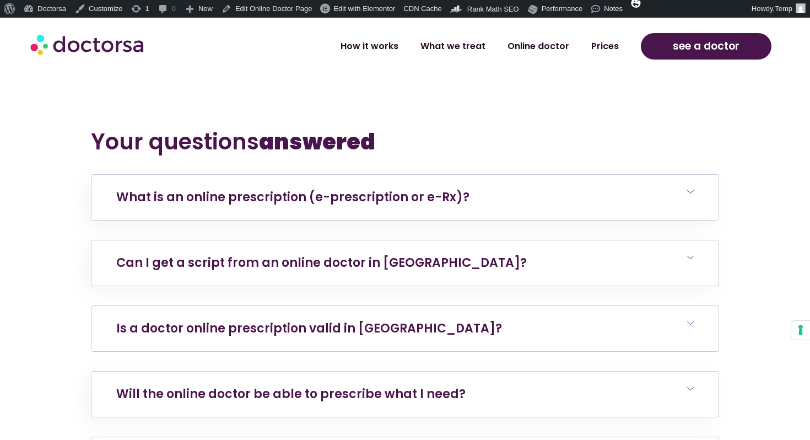
scroll to position [6485, 0]
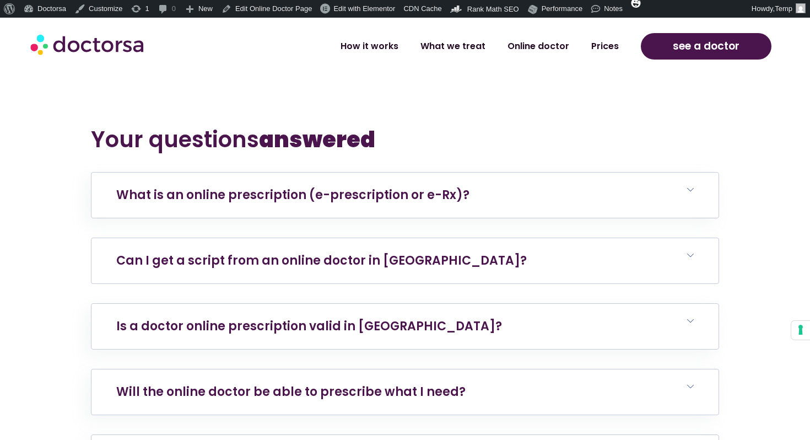
click at [328, 252] on link "Can I get a script from an online doctor in [GEOGRAPHIC_DATA]?" at bounding box center [321, 260] width 410 height 17
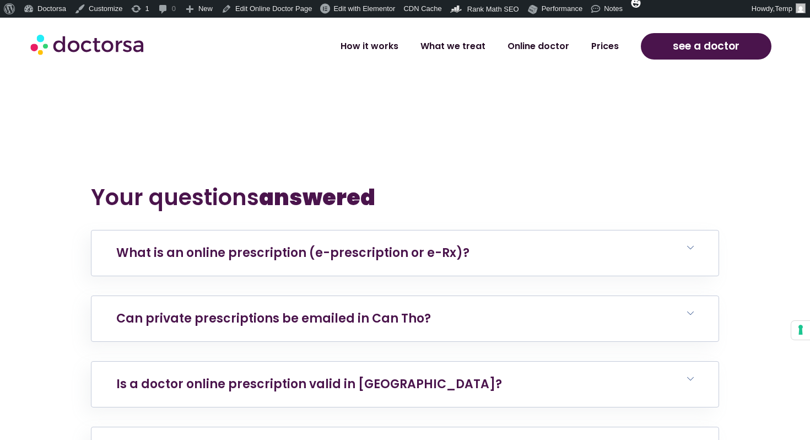
scroll to position [6442, 0]
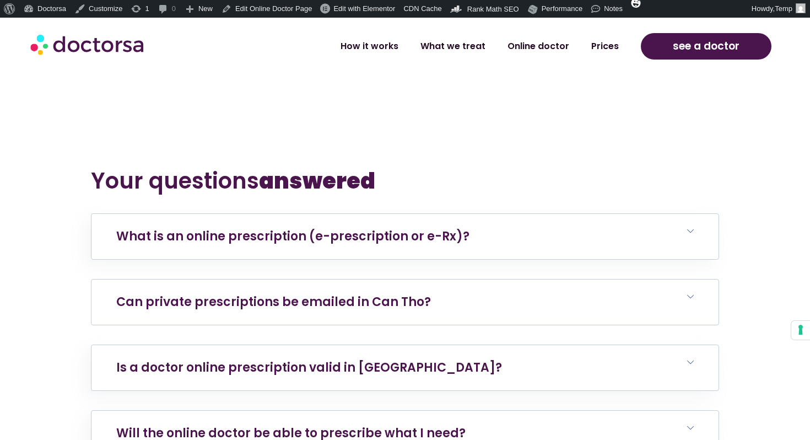
click at [405, 279] on h6 "Can private prescriptions be emailed in Can Tho?" at bounding box center [404, 301] width 627 height 45
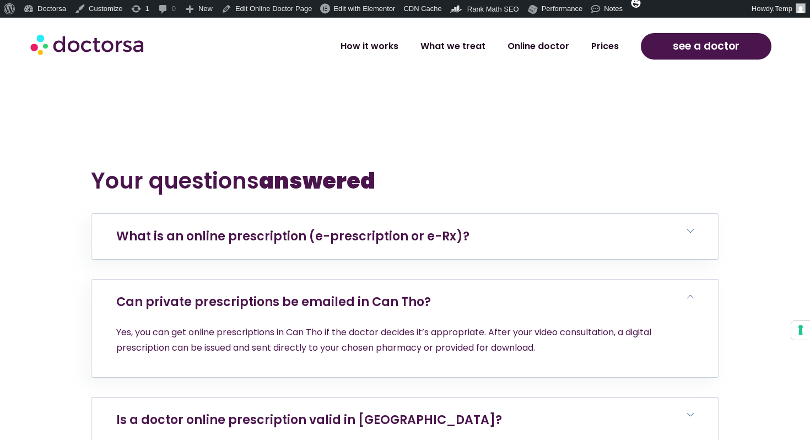
click at [383, 397] on h6 "Is a doctor online prescription valid in [GEOGRAPHIC_DATA]?" at bounding box center [404, 419] width 627 height 45
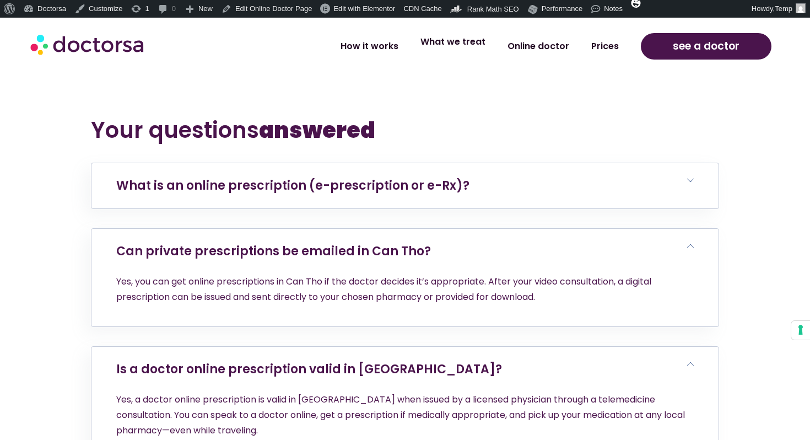
scroll to position [6495, 0]
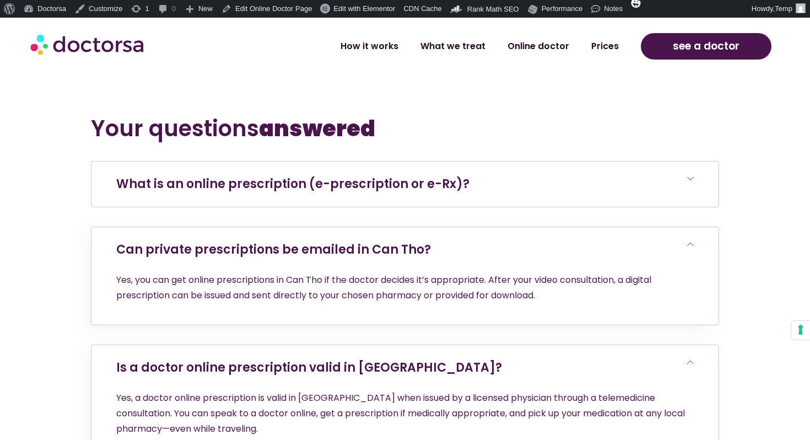
click at [496, 161] on h6 "What is an online prescription (e-prescription or e-Rx)?" at bounding box center [404, 183] width 627 height 45
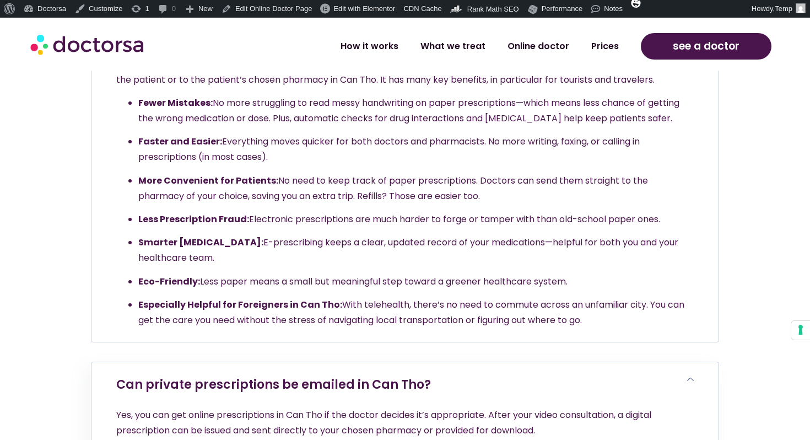
scroll to position [6661, 0]
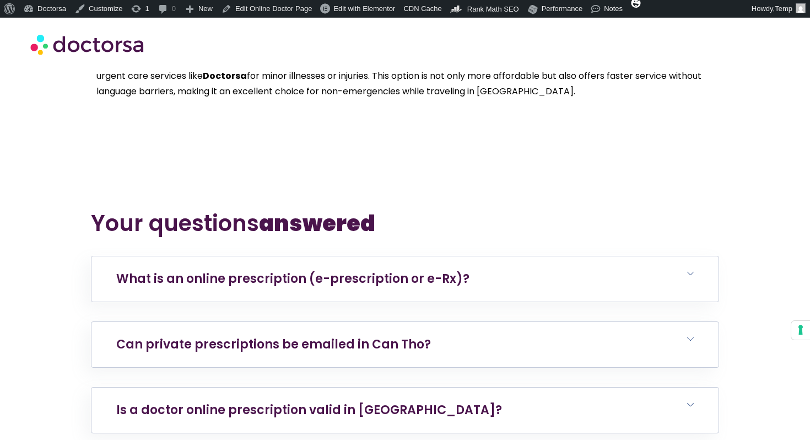
scroll to position [6425, 0]
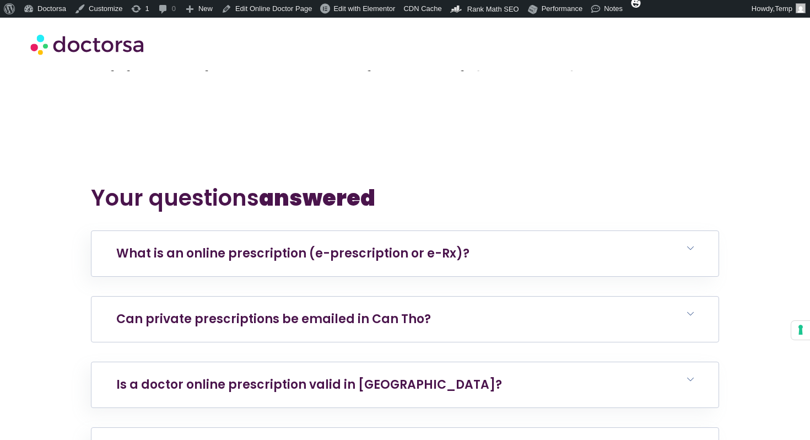
click at [349, 296] on h6 "Can private prescriptions be emailed in Can Tho?" at bounding box center [404, 318] width 627 height 45
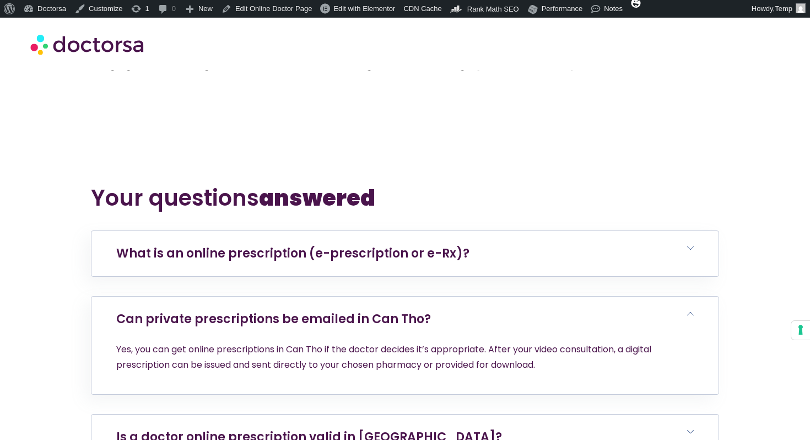
click at [362, 414] on h6 "Is a doctor online prescription valid in [GEOGRAPHIC_DATA]?" at bounding box center [404, 436] width 627 height 45
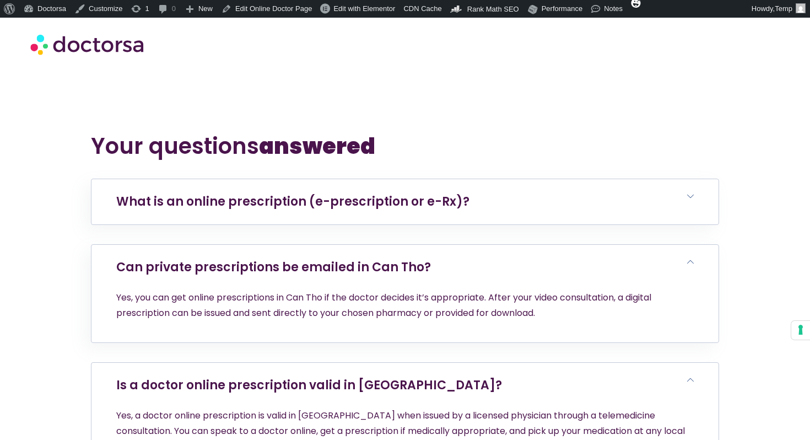
scroll to position [6480, 0]
